Goal: Feedback & Contribution: Leave review/rating

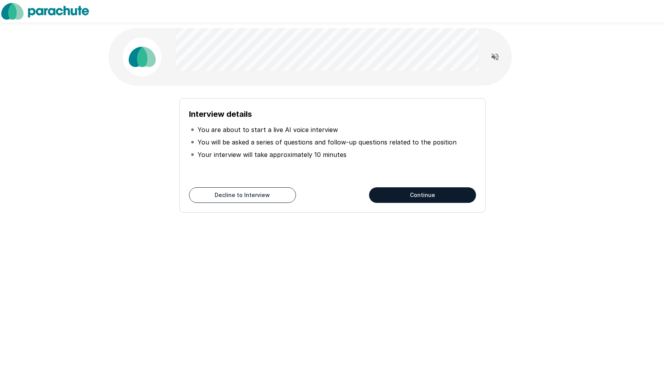
click at [418, 204] on div "Interview details You are about to start a live AI voice interview You will be …" at bounding box center [332, 155] width 307 height 114
click at [412, 193] on button "Continue" at bounding box center [422, 195] width 107 height 16
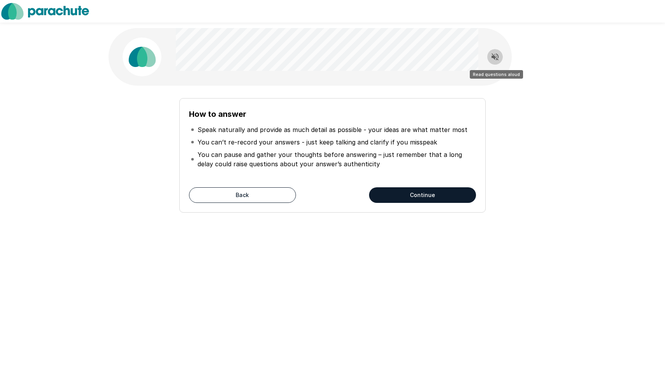
click at [494, 60] on icon "Read questions aloud" at bounding box center [495, 56] width 9 height 9
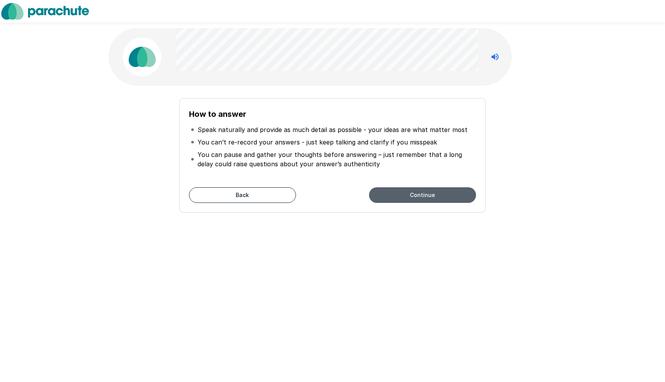
click at [438, 198] on button "Continue" at bounding box center [422, 195] width 107 height 16
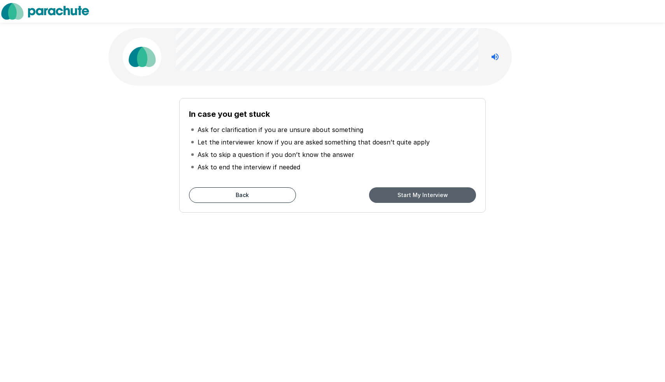
click at [391, 193] on button "Start My Interview" at bounding box center [422, 195] width 107 height 16
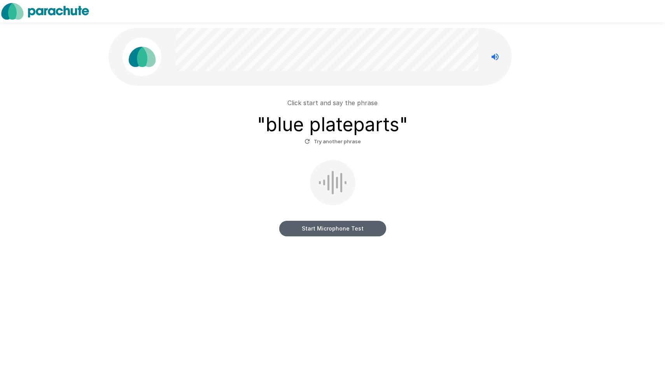
click at [340, 232] on button "Start Microphone Test" at bounding box center [332, 229] width 107 height 16
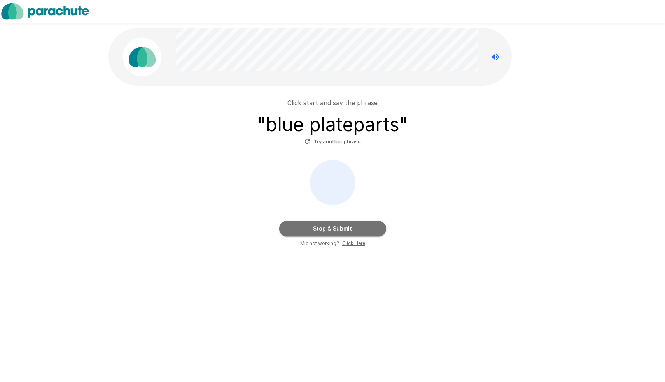
click at [370, 234] on button "Stop & Submit" at bounding box center [332, 229] width 107 height 16
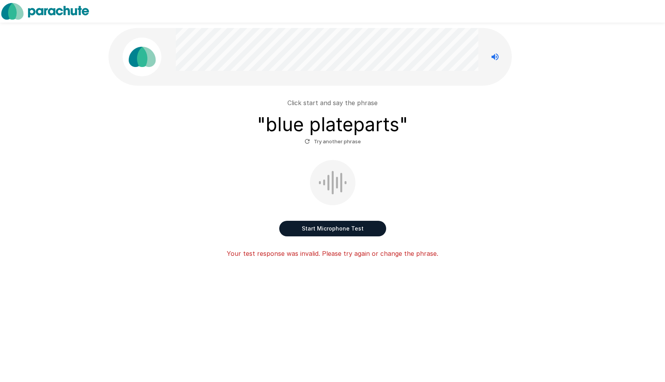
click at [335, 144] on button "Try another phrase" at bounding box center [333, 141] width 60 height 12
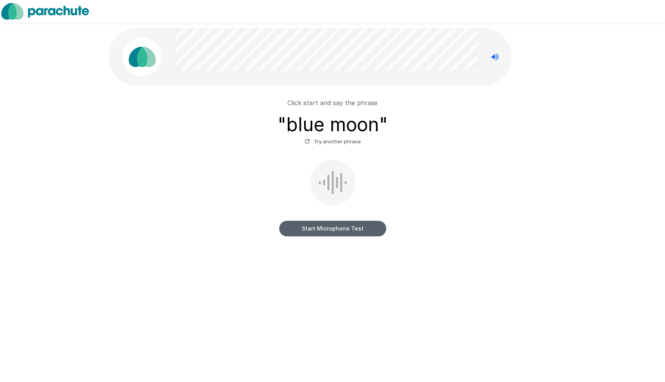
click at [378, 226] on button "Start Microphone Test" at bounding box center [332, 229] width 107 height 16
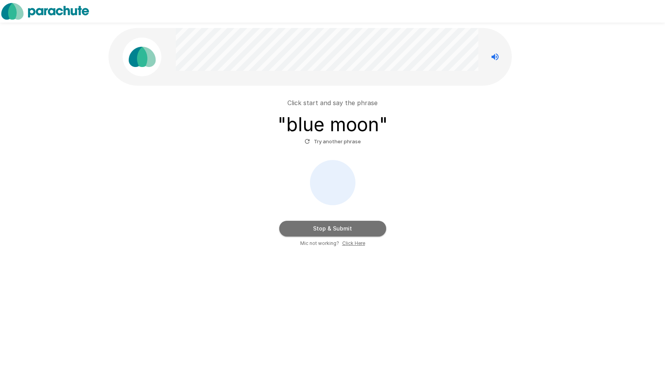
click at [378, 226] on button "Stop & Submit" at bounding box center [332, 229] width 107 height 16
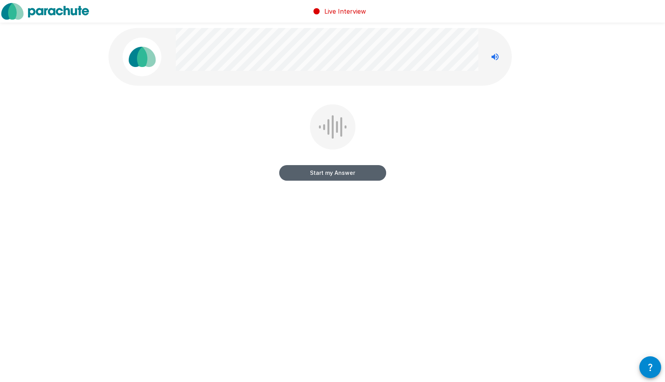
click at [345, 177] on button "Start my Answer" at bounding box center [332, 173] width 107 height 16
click at [345, 177] on button "Stop & Submit" at bounding box center [332, 173] width 107 height 16
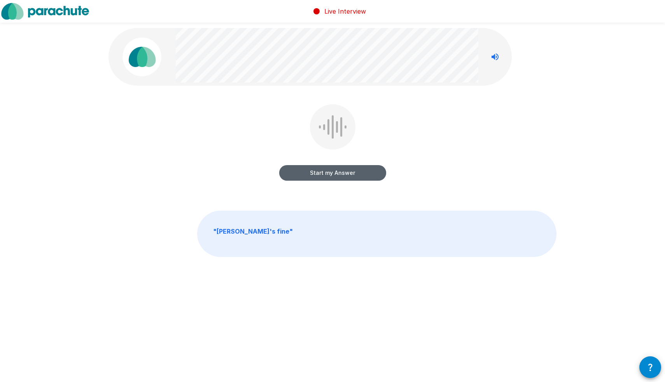
click at [345, 177] on button "Start my Answer" at bounding box center [332, 173] width 107 height 16
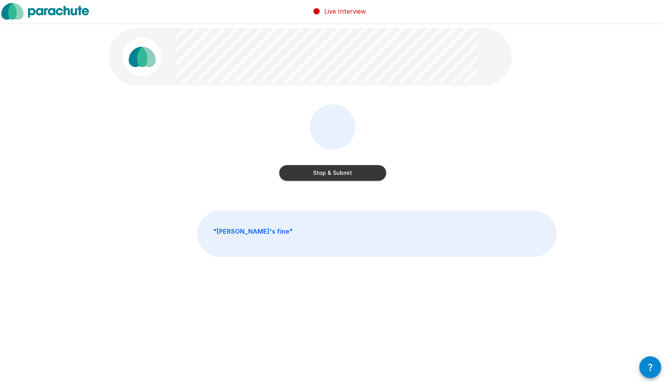
click at [345, 177] on button "Stop & Submit" at bounding box center [332, 173] width 107 height 16
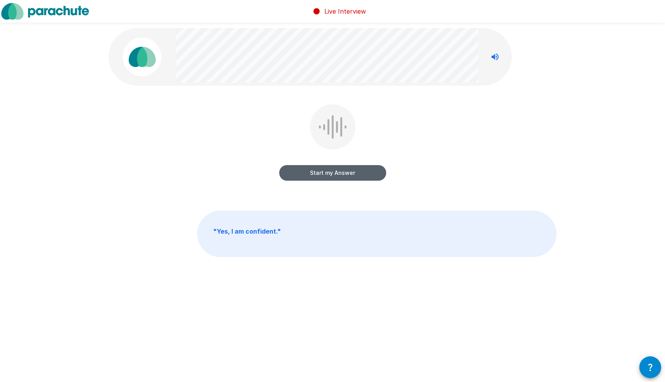
click at [346, 175] on button "Start my Answer" at bounding box center [332, 173] width 107 height 16
click at [352, 175] on button "Stop & Submit" at bounding box center [332, 173] width 107 height 16
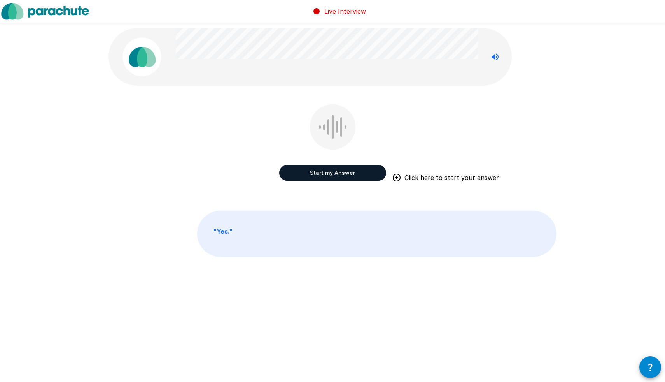
click at [331, 175] on button "Start my Answer" at bounding box center [332, 173] width 107 height 16
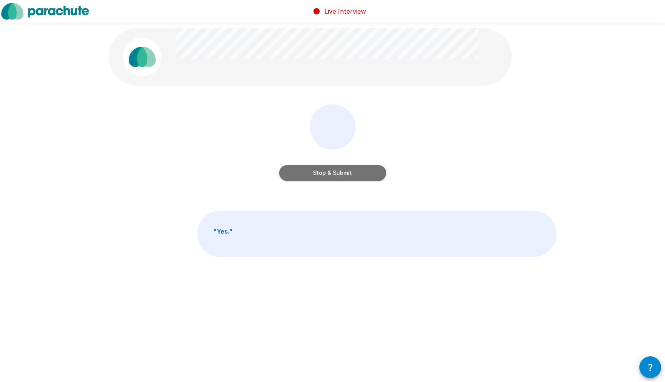
click at [343, 172] on button "Stop & Submit" at bounding box center [332, 173] width 107 height 16
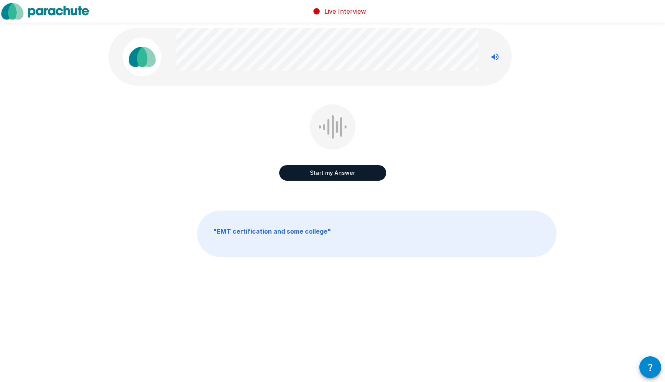
click at [339, 174] on button "Start my Answer" at bounding box center [332, 173] width 107 height 16
click at [339, 174] on button "Stop & Submit" at bounding box center [332, 173] width 107 height 16
click at [352, 179] on button "Start my Answer" at bounding box center [332, 173] width 107 height 16
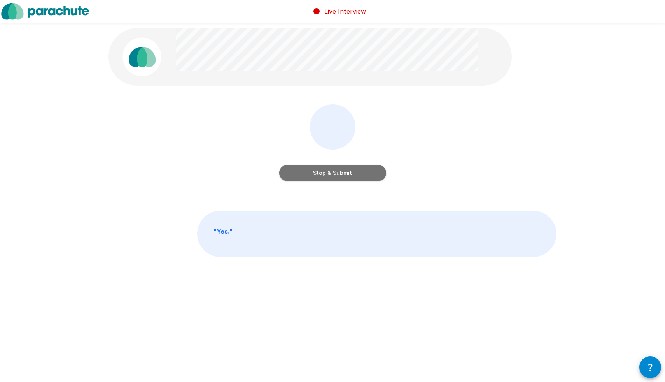
click at [347, 174] on button "Stop & Submit" at bounding box center [332, 173] width 107 height 16
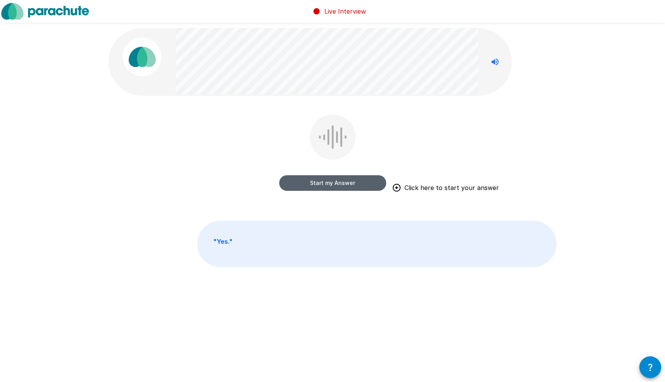
click at [322, 182] on button "Start my Answer" at bounding box center [332, 183] width 107 height 16
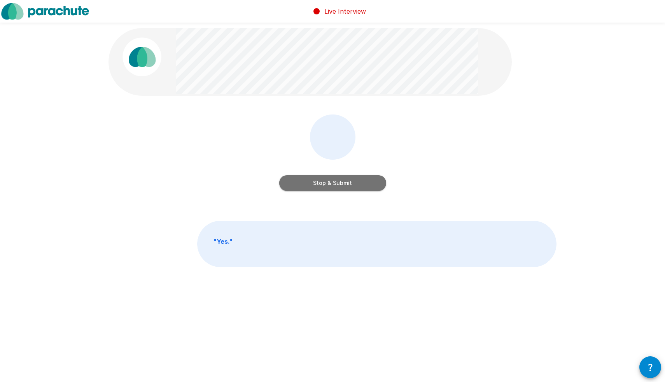
click at [322, 182] on button "Stop & Submit" at bounding box center [332, 183] width 107 height 16
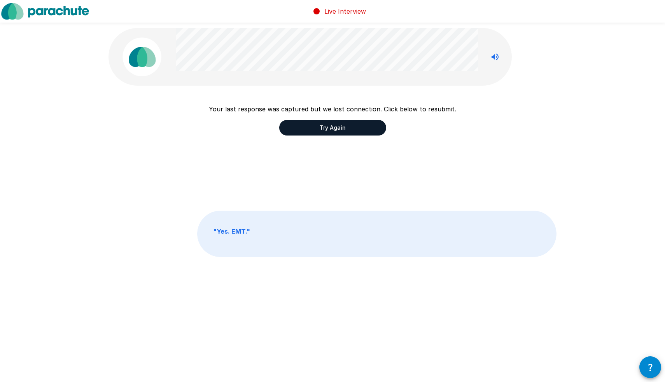
click at [371, 126] on button "Try Again" at bounding box center [332, 128] width 107 height 16
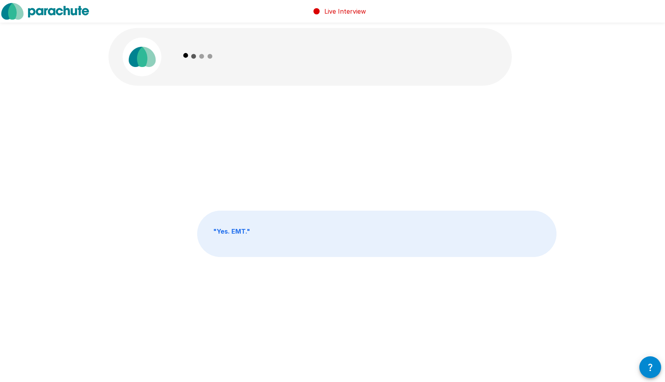
click at [627, 94] on div "" Yes. EMT. " " Yes. EMT. "" at bounding box center [332, 159] width 665 height 319
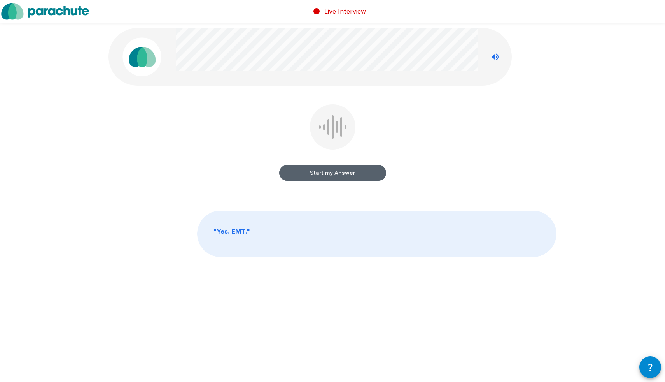
click at [356, 175] on button "Start my Answer" at bounding box center [332, 173] width 107 height 16
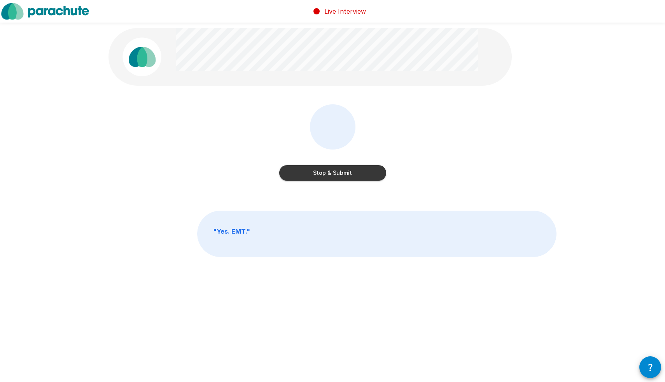
click at [346, 174] on button "Stop & Submit" at bounding box center [332, 173] width 107 height 16
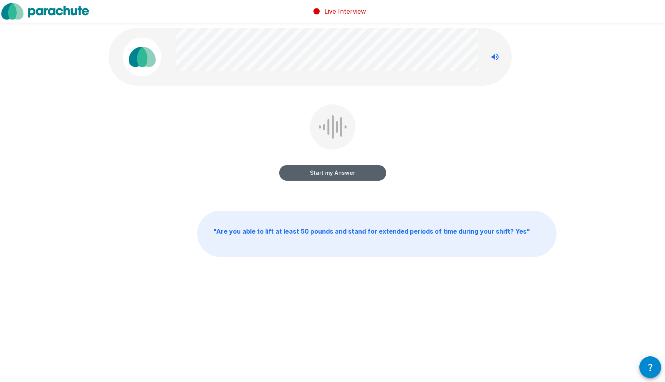
click at [350, 174] on button "Start my Answer" at bounding box center [332, 173] width 107 height 16
click at [350, 174] on button "Stop & Submit" at bounding box center [332, 173] width 107 height 16
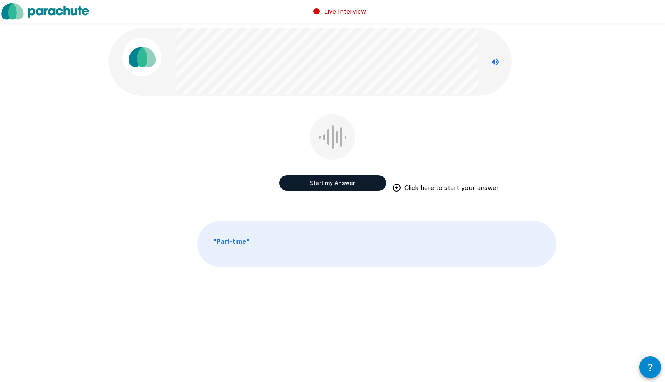
click at [359, 180] on button "Start my Answer" at bounding box center [332, 183] width 107 height 16
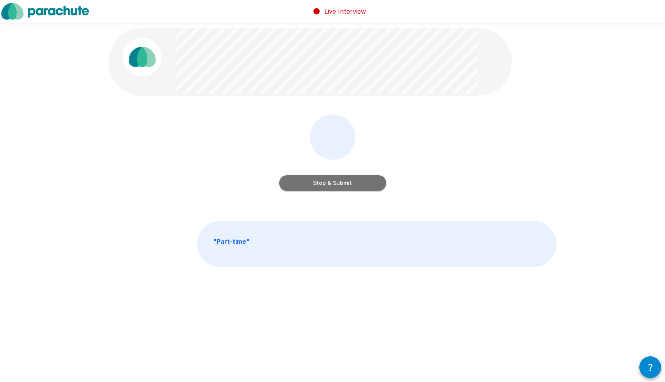
click at [352, 183] on button "Stop & Submit" at bounding box center [332, 183] width 107 height 16
click at [358, 181] on button "Start my Answer" at bounding box center [332, 183] width 107 height 16
click at [347, 186] on button "Stop & Submit" at bounding box center [332, 183] width 107 height 16
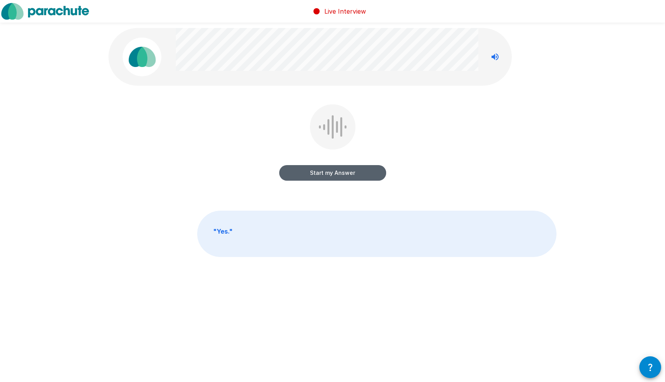
click at [335, 171] on button "Start my Answer" at bounding box center [332, 173] width 107 height 16
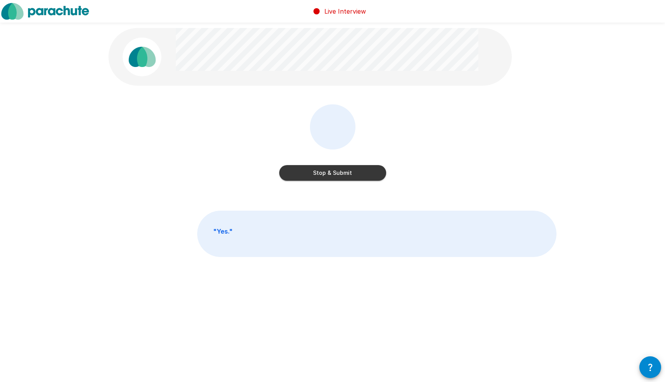
click at [335, 171] on button "Stop & Submit" at bounding box center [332, 173] width 107 height 16
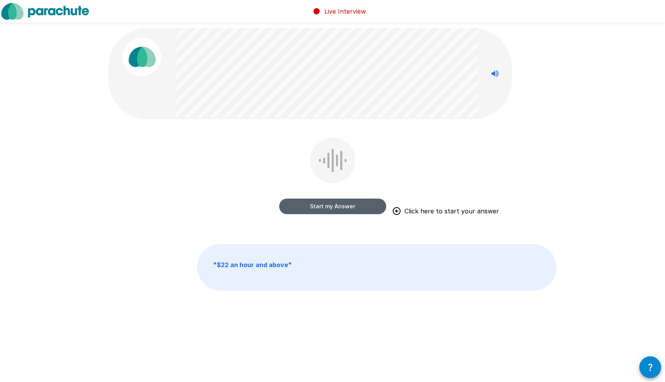
click at [324, 208] on button "Start my Answer" at bounding box center [332, 206] width 107 height 16
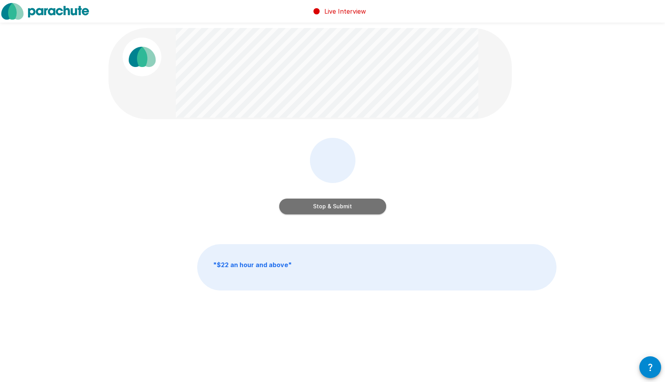
click at [324, 208] on button "Stop & Submit" at bounding box center [332, 206] width 107 height 16
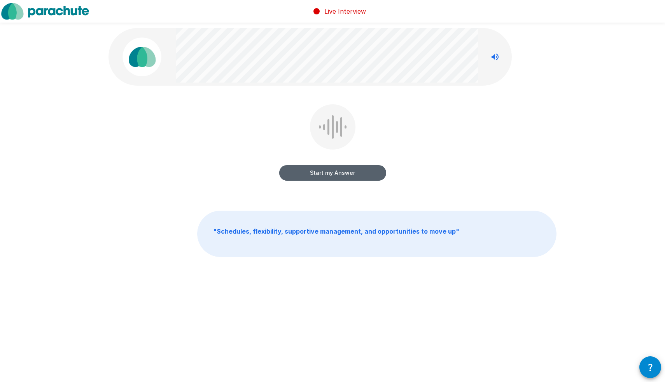
click at [335, 175] on button "Start my Answer" at bounding box center [332, 173] width 107 height 16
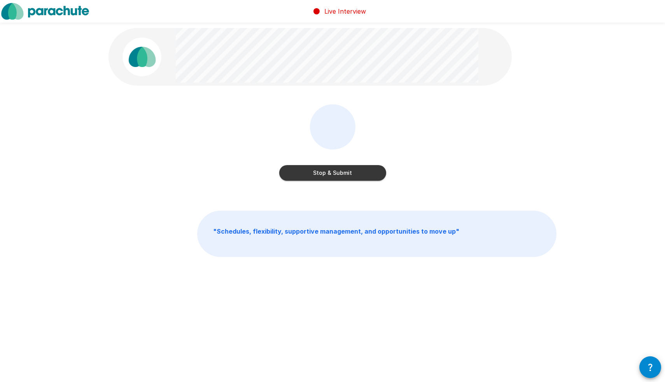
click at [335, 175] on button "Stop & Submit" at bounding box center [332, 173] width 107 height 16
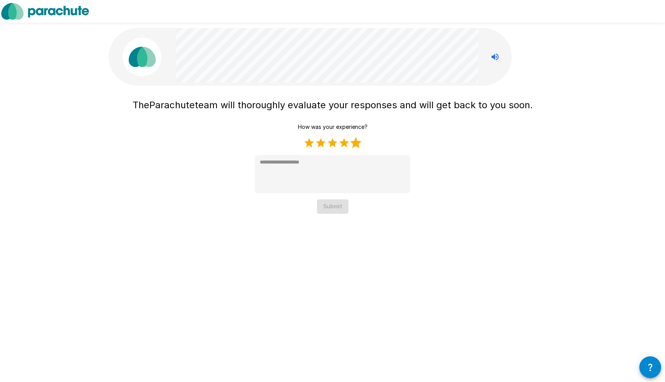
click at [354, 145] on label "5 Stars" at bounding box center [356, 143] width 12 height 12
type textarea "*"
click at [340, 204] on button "Submit" at bounding box center [333, 206] width 32 height 14
